Goal: Information Seeking & Learning: Learn about a topic

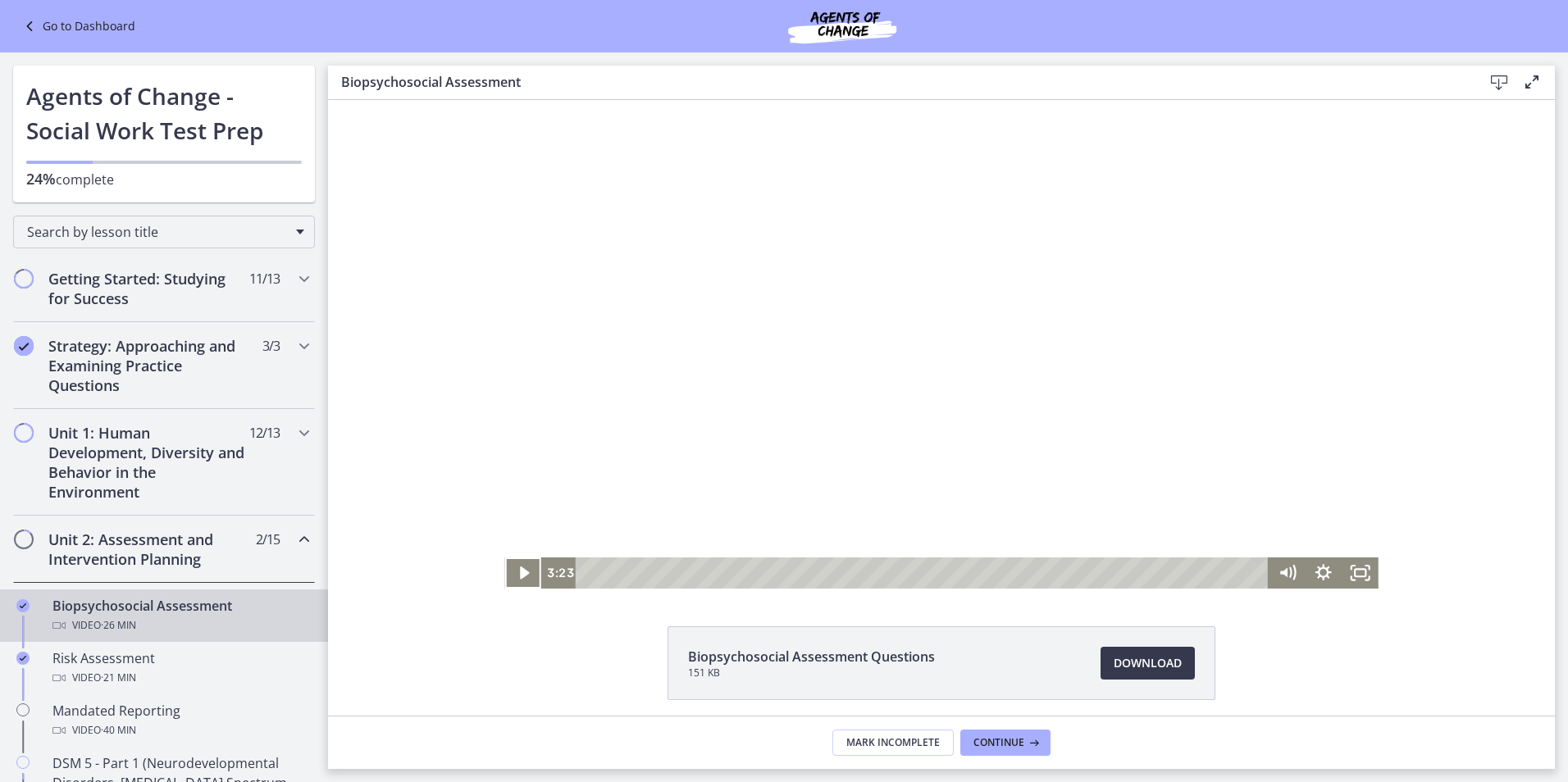
scroll to position [246, 0]
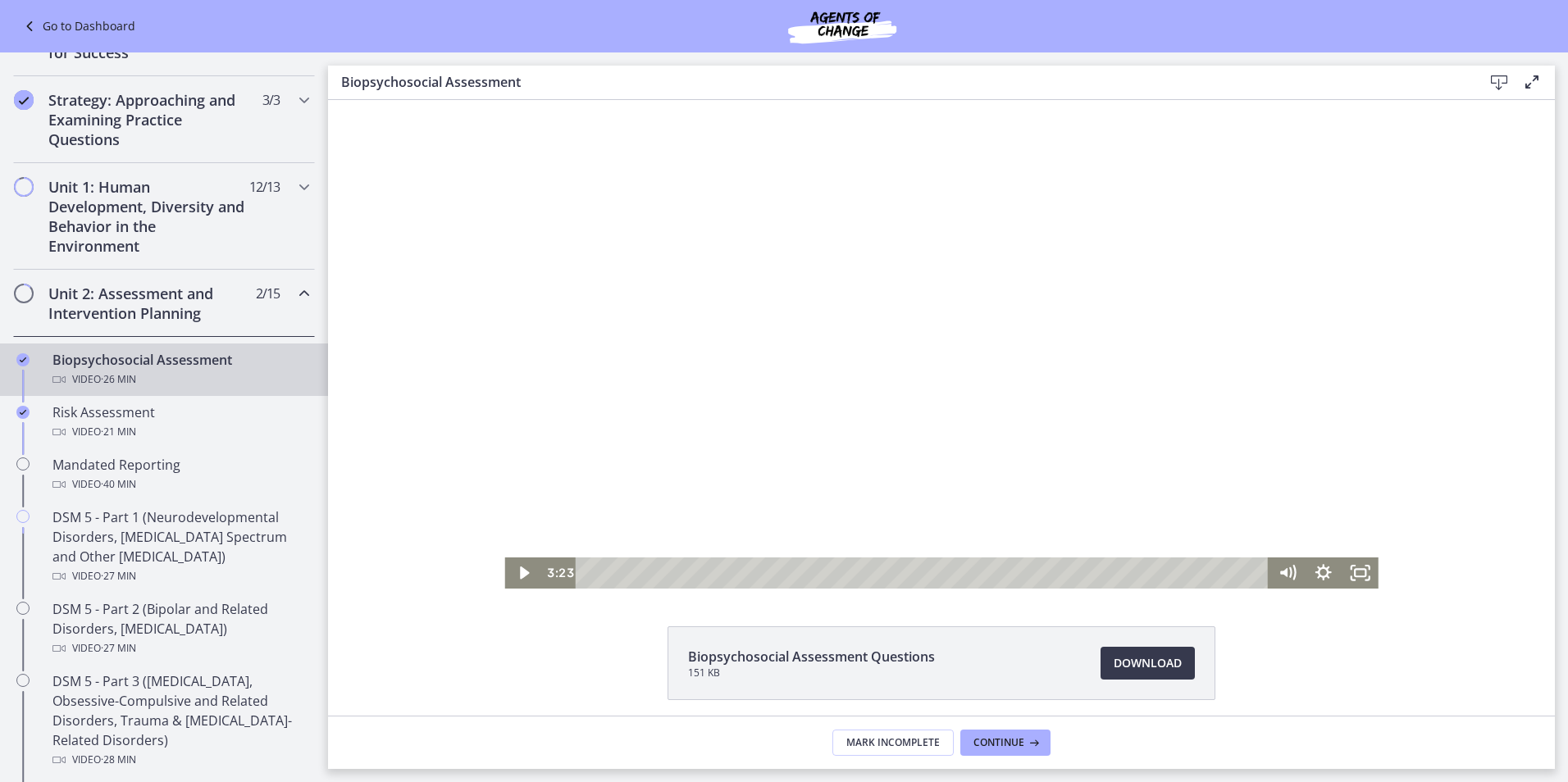
drag, startPoint x: 350, startPoint y: 457, endPoint x: 648, endPoint y: 566, distance: 317.3
click at [350, 457] on div "Click for sound @keyframes VOLUME_SMALL_WAVE_FLASH { 0% { opacity: 0; } 33% { o…" at bounding box center [940, 344] width 1227 height 489
click at [519, 572] on icon "Play Video" at bounding box center [525, 573] width 12 height 16
click at [522, 568] on icon "Pause" at bounding box center [522, 573] width 36 height 31
click at [519, 575] on icon "Play Video" at bounding box center [525, 573] width 12 height 16
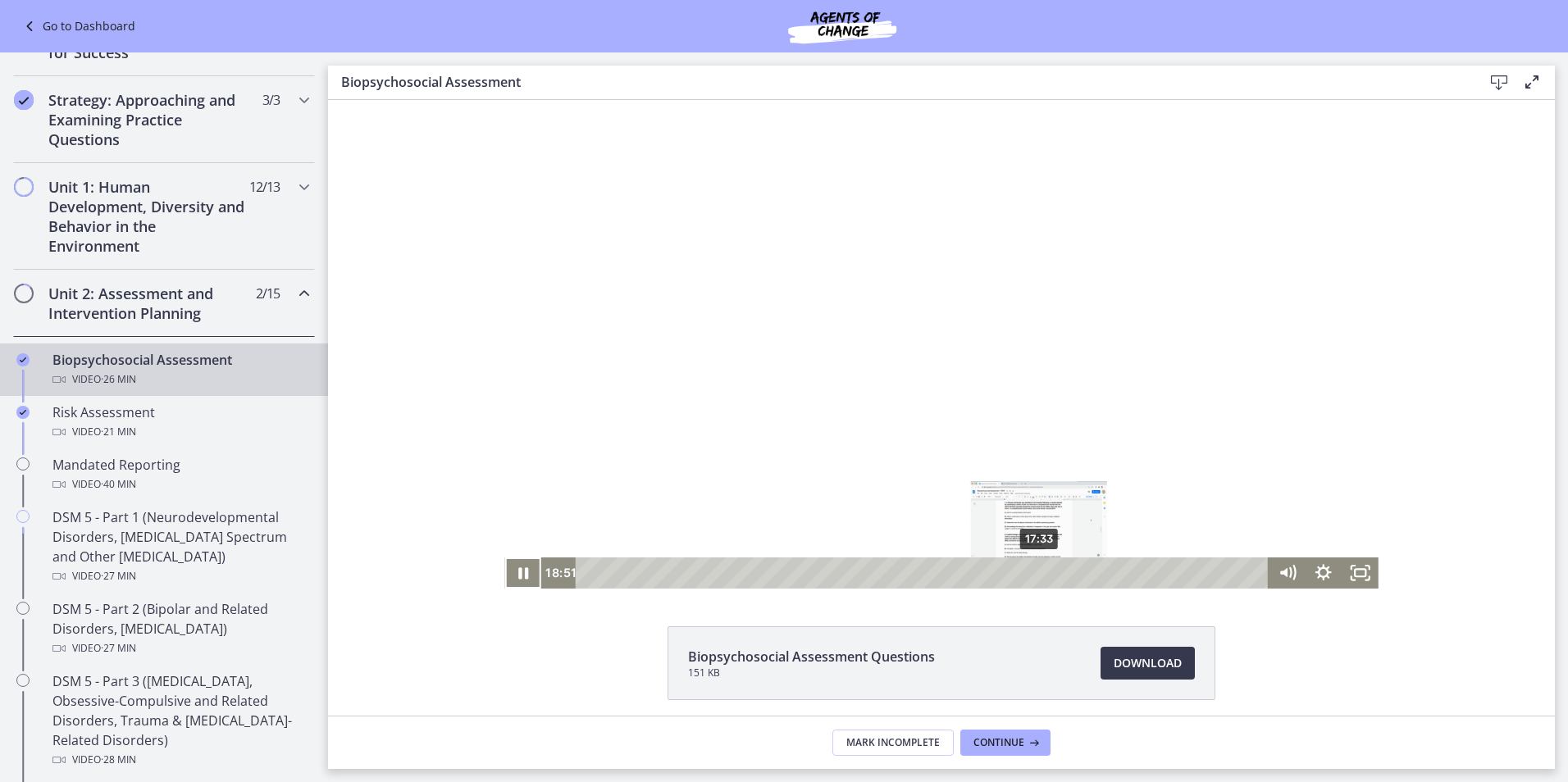
click at [1034, 573] on div "17:33" at bounding box center [925, 573] width 671 height 31
click at [522, 574] on icon "Pause" at bounding box center [522, 572] width 43 height 37
drag, startPoint x: 1030, startPoint y: 573, endPoint x: 1017, endPoint y: 572, distance: 13.0
click at [1017, 572] on div "Playbar" at bounding box center [1022, 573] width 10 height 10
click at [519, 574] on icon "Play Video" at bounding box center [523, 572] width 9 height 13
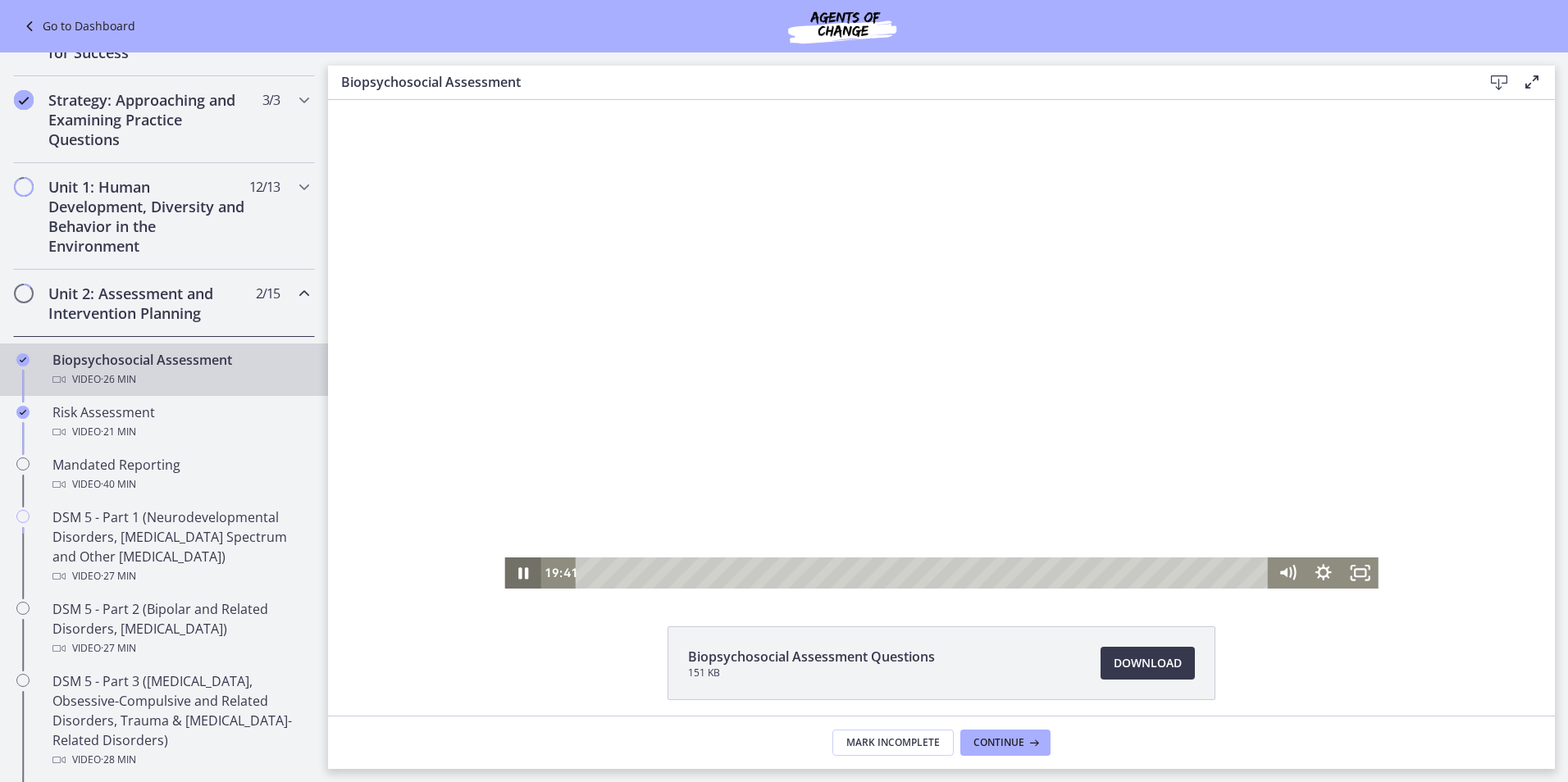
click at [510, 571] on icon "Pause" at bounding box center [522, 573] width 36 height 31
